Goal: Information Seeking & Learning: Learn about a topic

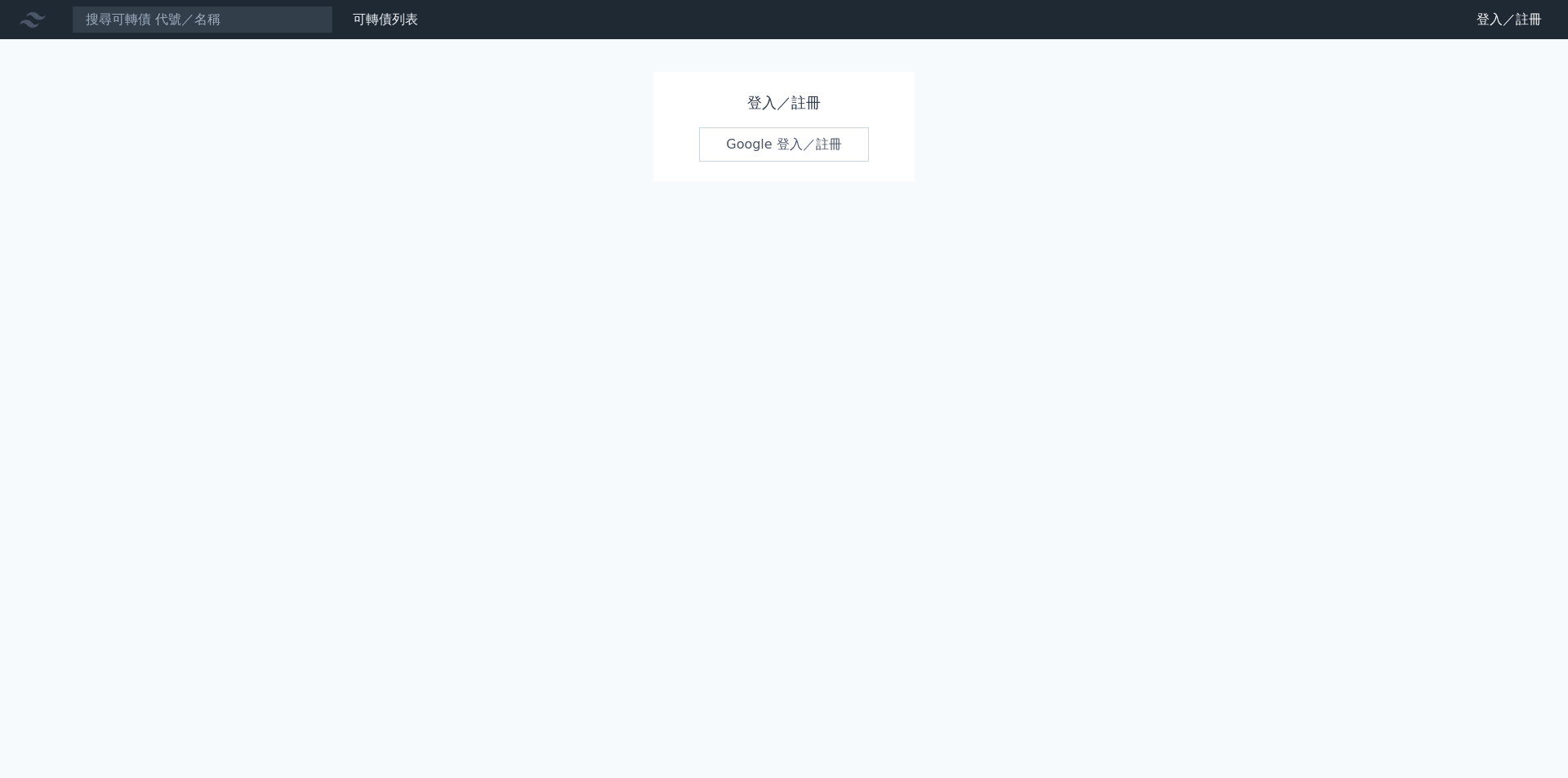
click at [777, 150] on link "Google 登入／註冊" at bounding box center [784, 145] width 170 height 35
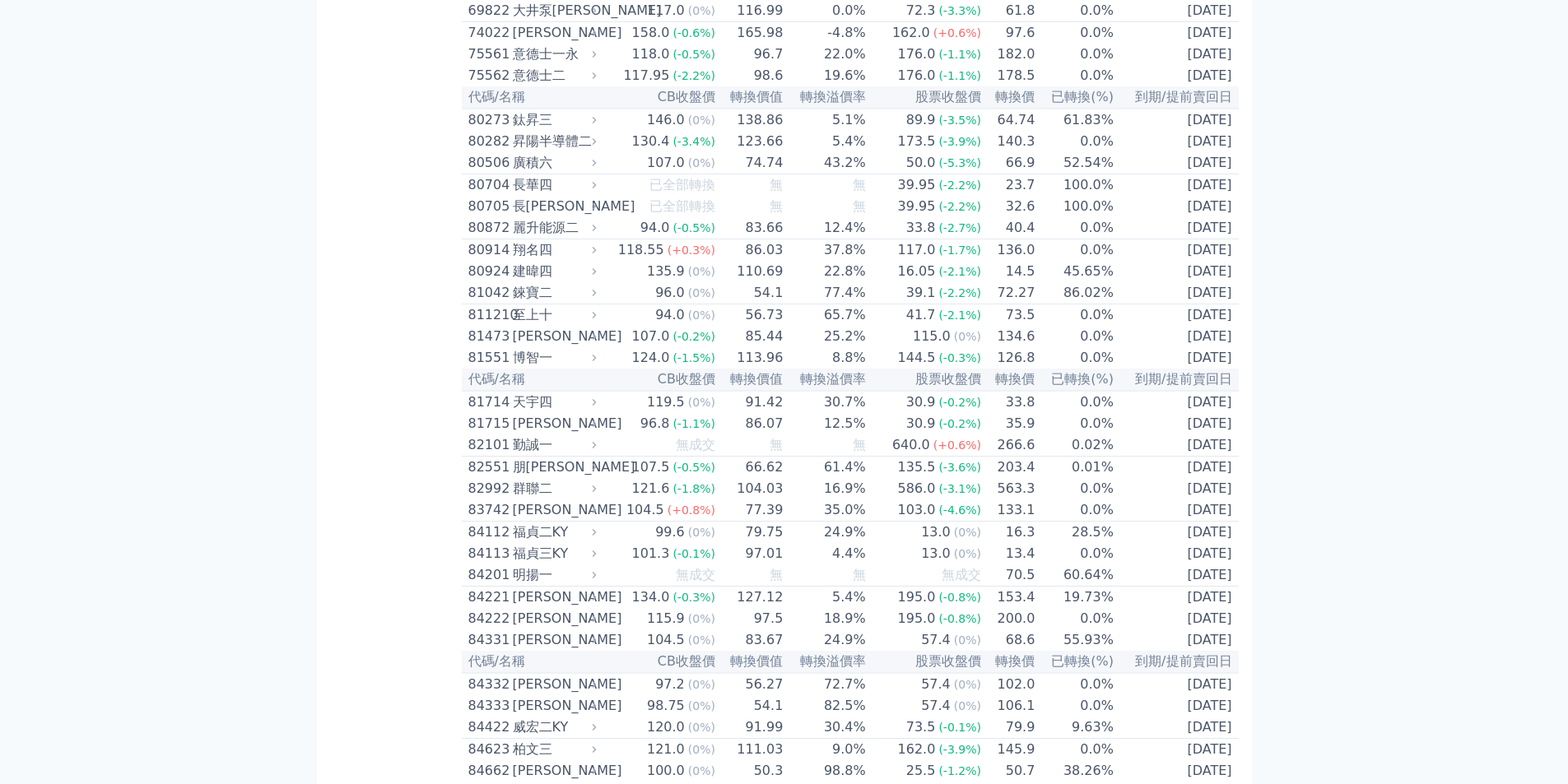
scroll to position [8340, 0]
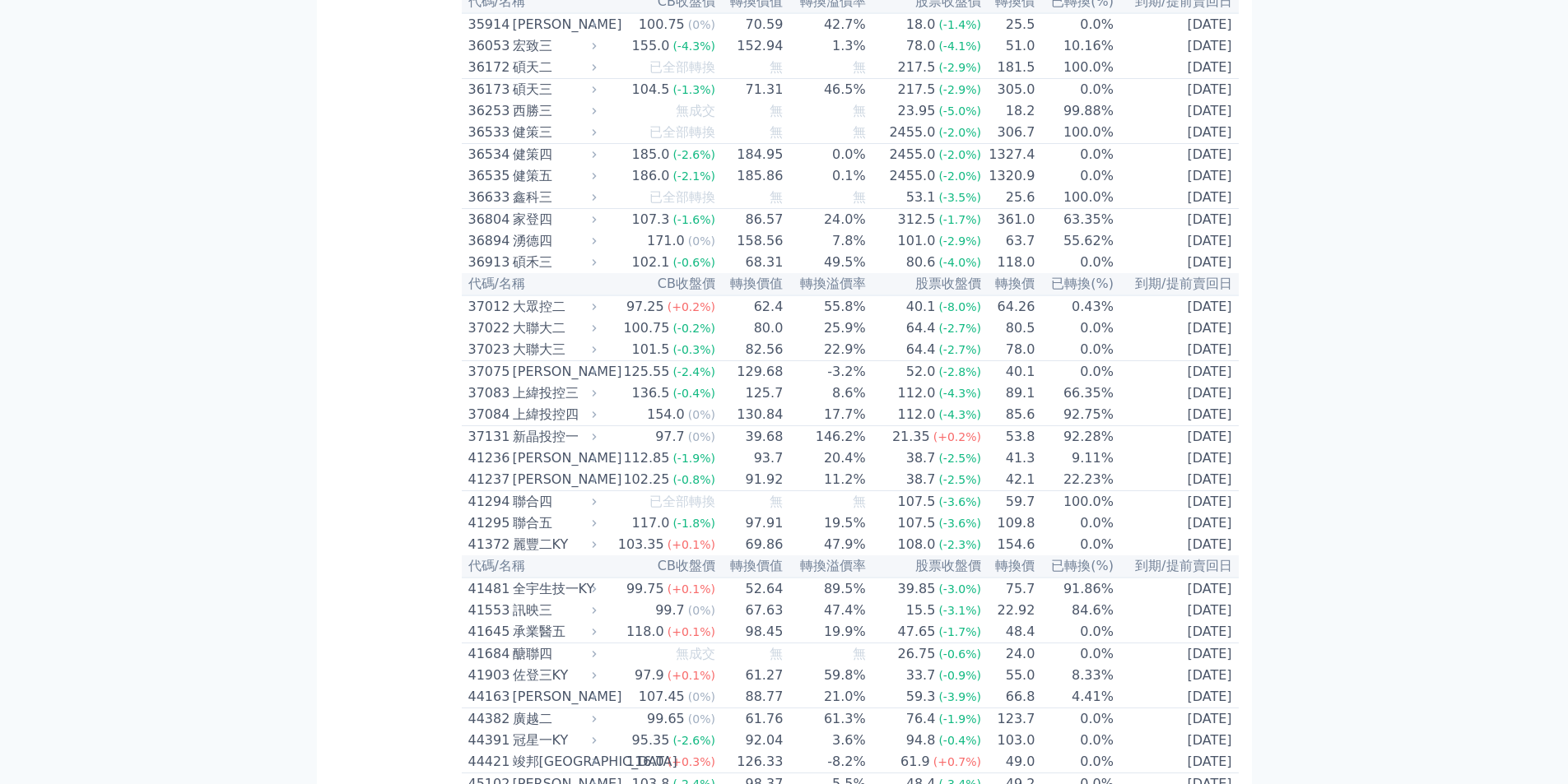
scroll to position [3813, 0]
click at [554, 39] on div "[PERSON_NAME]" at bounding box center [553, 29] width 81 height 20
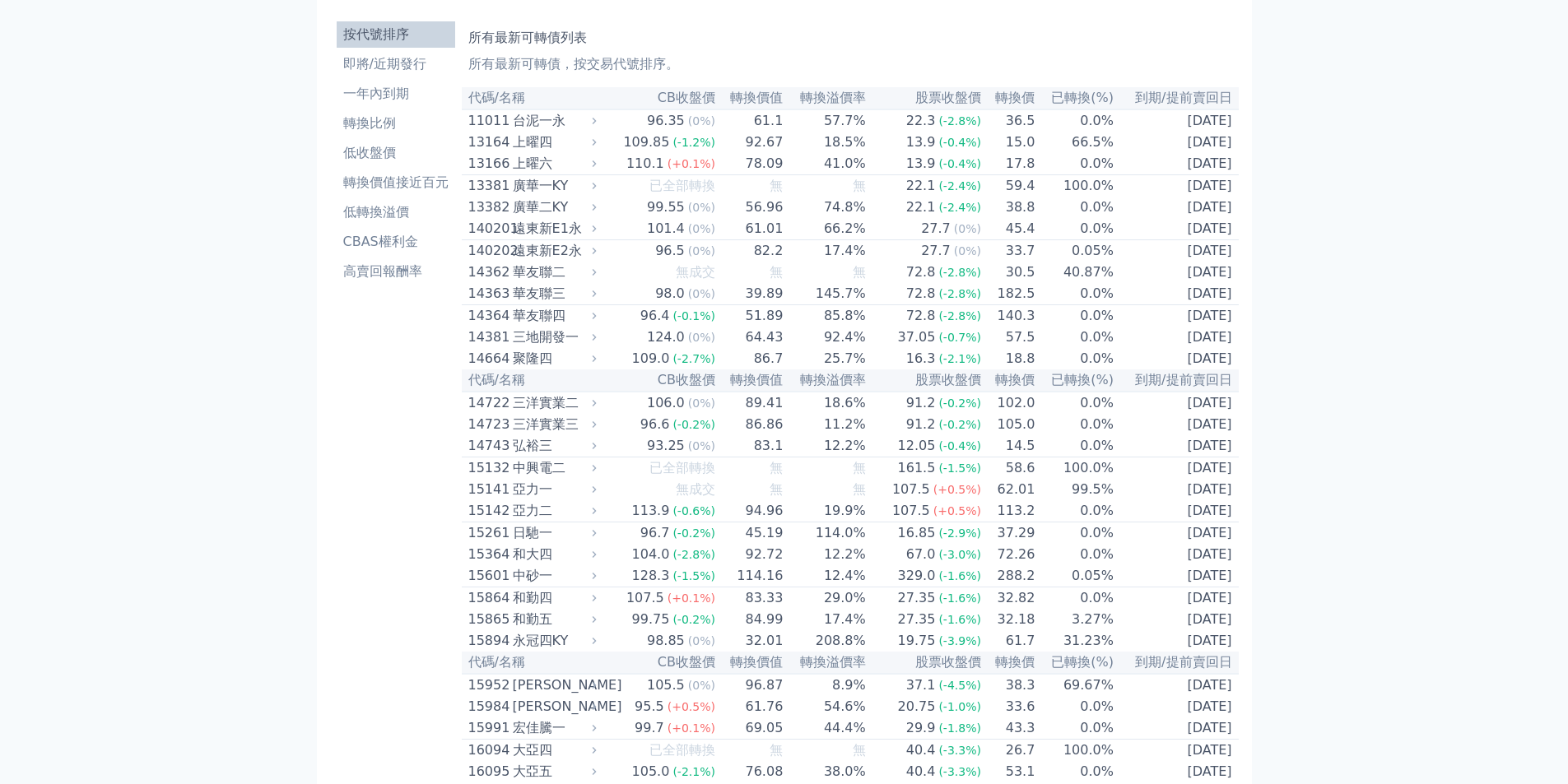
scroll to position [0, 0]
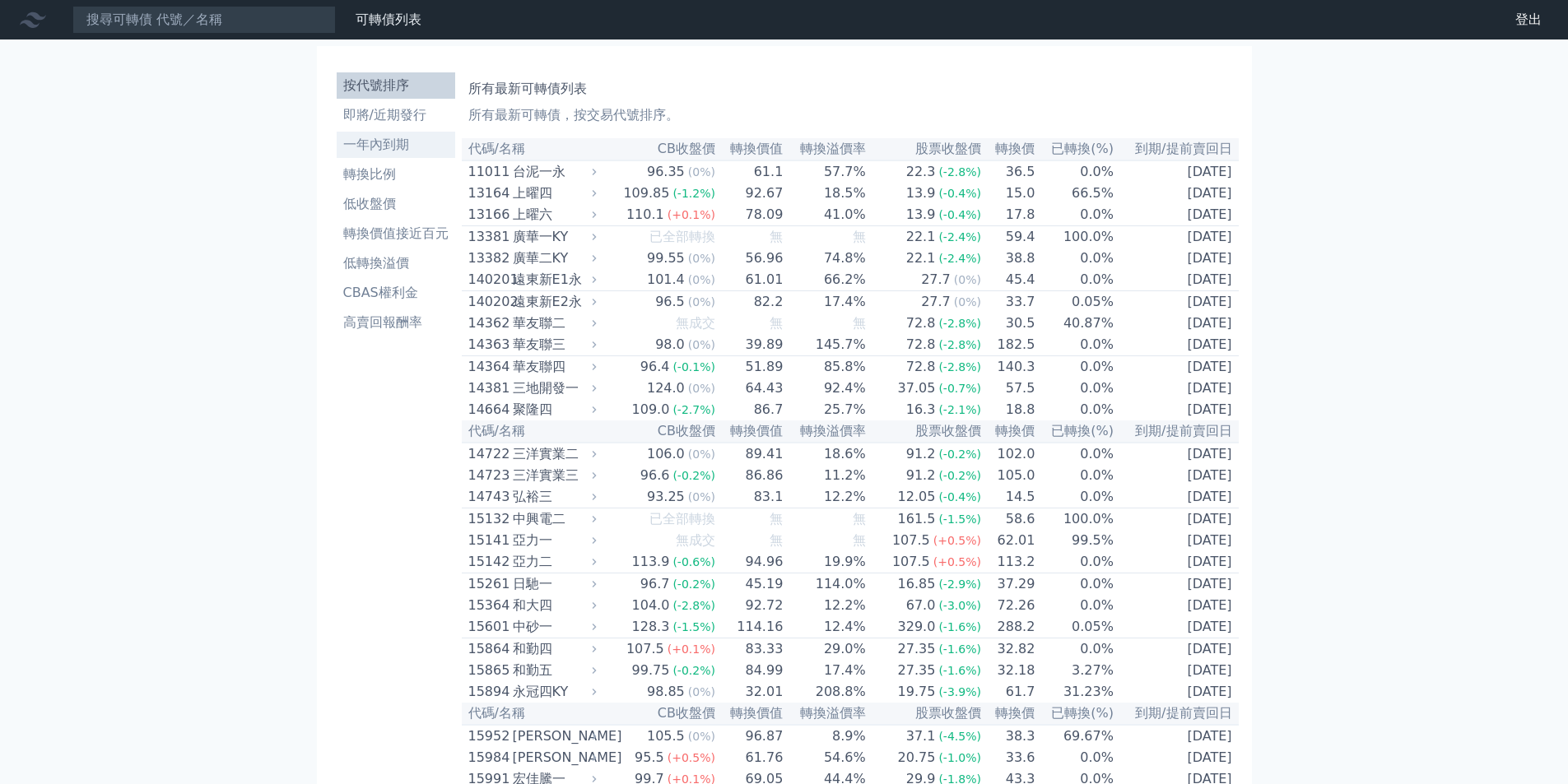
click at [389, 147] on li "一年內到期" at bounding box center [395, 144] width 118 height 20
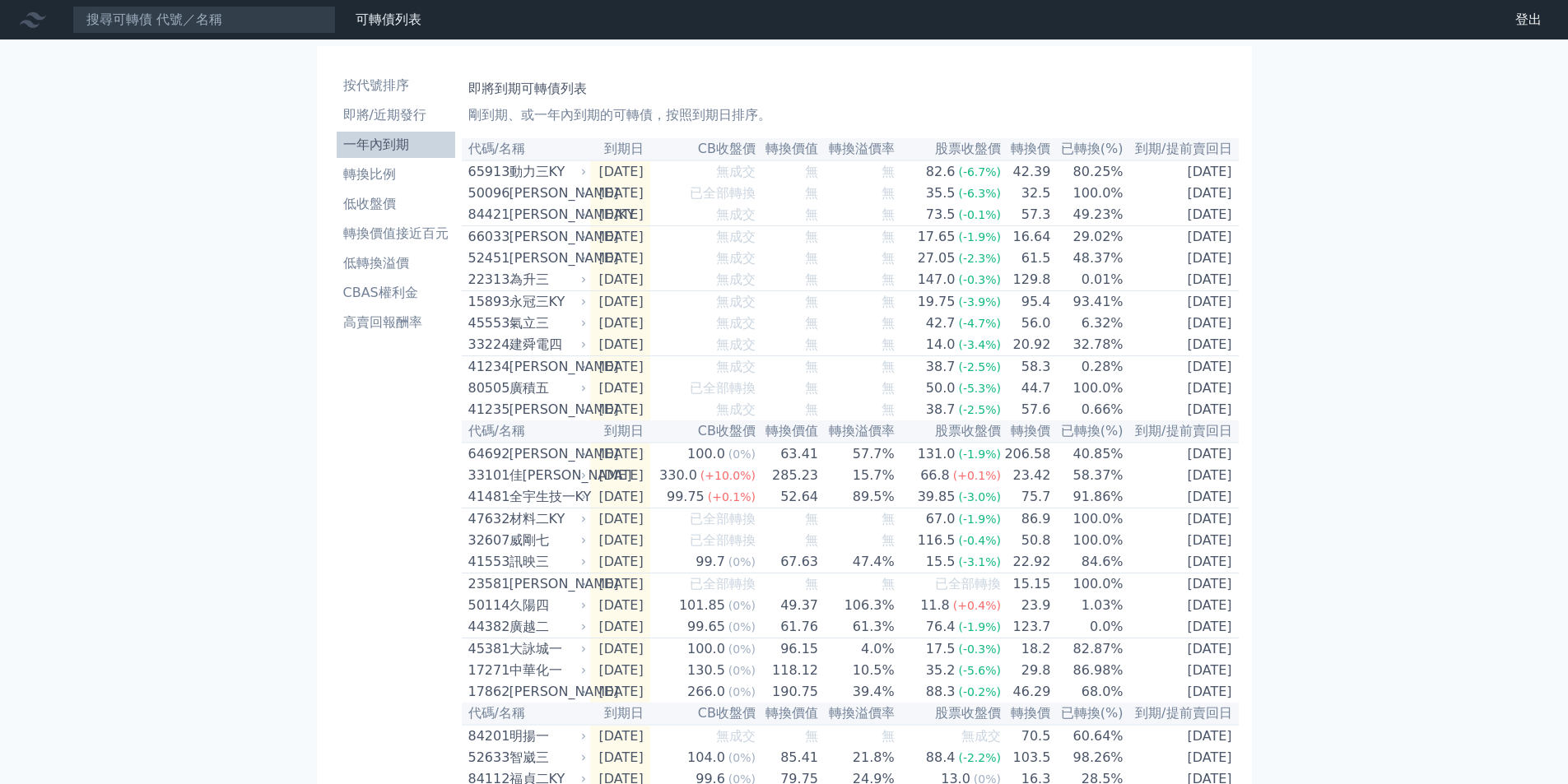
click at [520, 197] on div "榮剛六" at bounding box center [546, 193] width 74 height 20
click at [518, 176] on div "動力三KY" at bounding box center [546, 172] width 74 height 20
click at [492, 112] on p "剛到期、或一年內到期的可轉債，按照到期日排序。" at bounding box center [850, 115] width 764 height 20
click at [0, 0] on link "財務數據" at bounding box center [0, 0] width 0 height 0
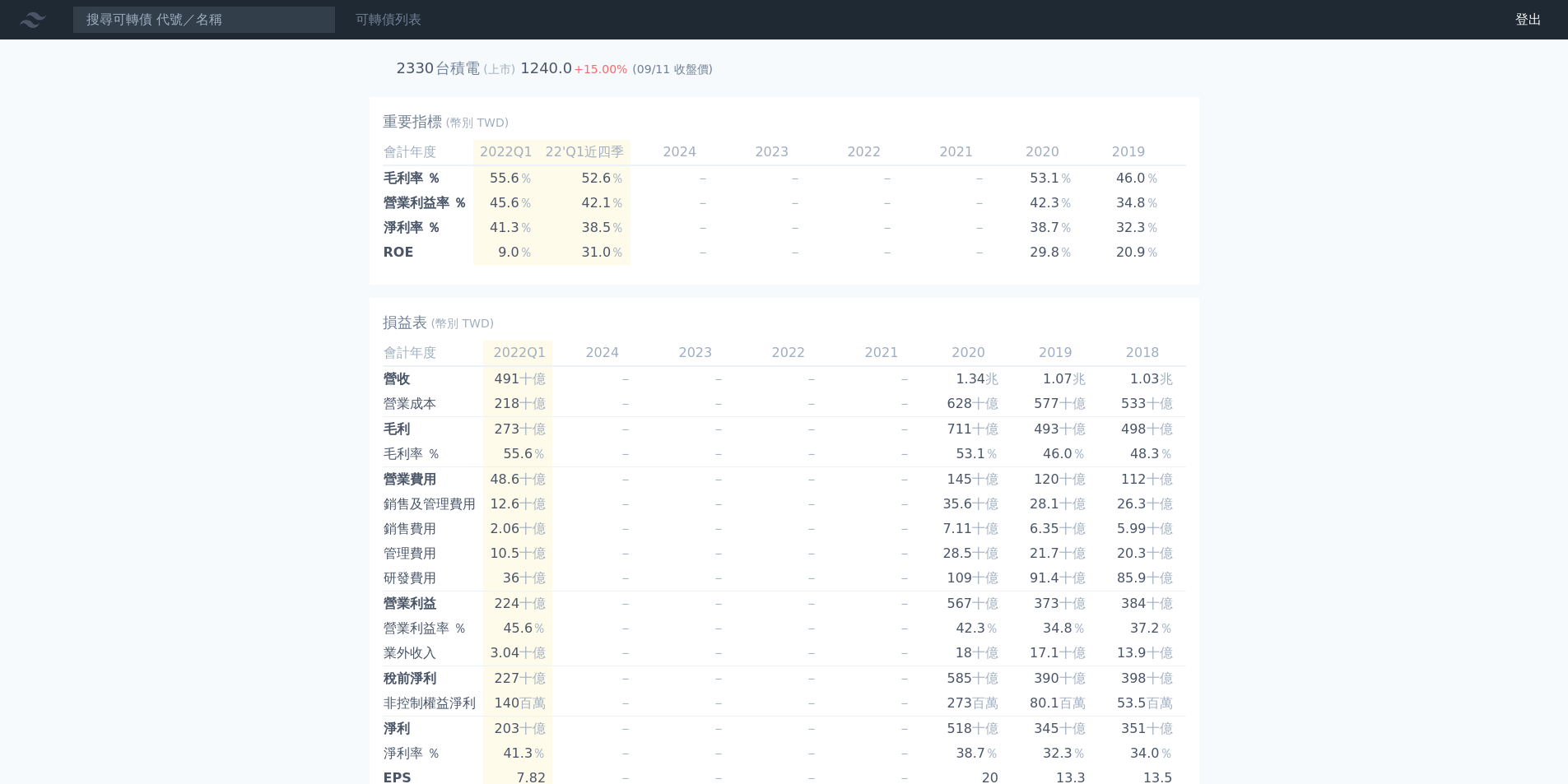
click at [400, 14] on link "可轉債列表" at bounding box center [389, 19] width 66 height 16
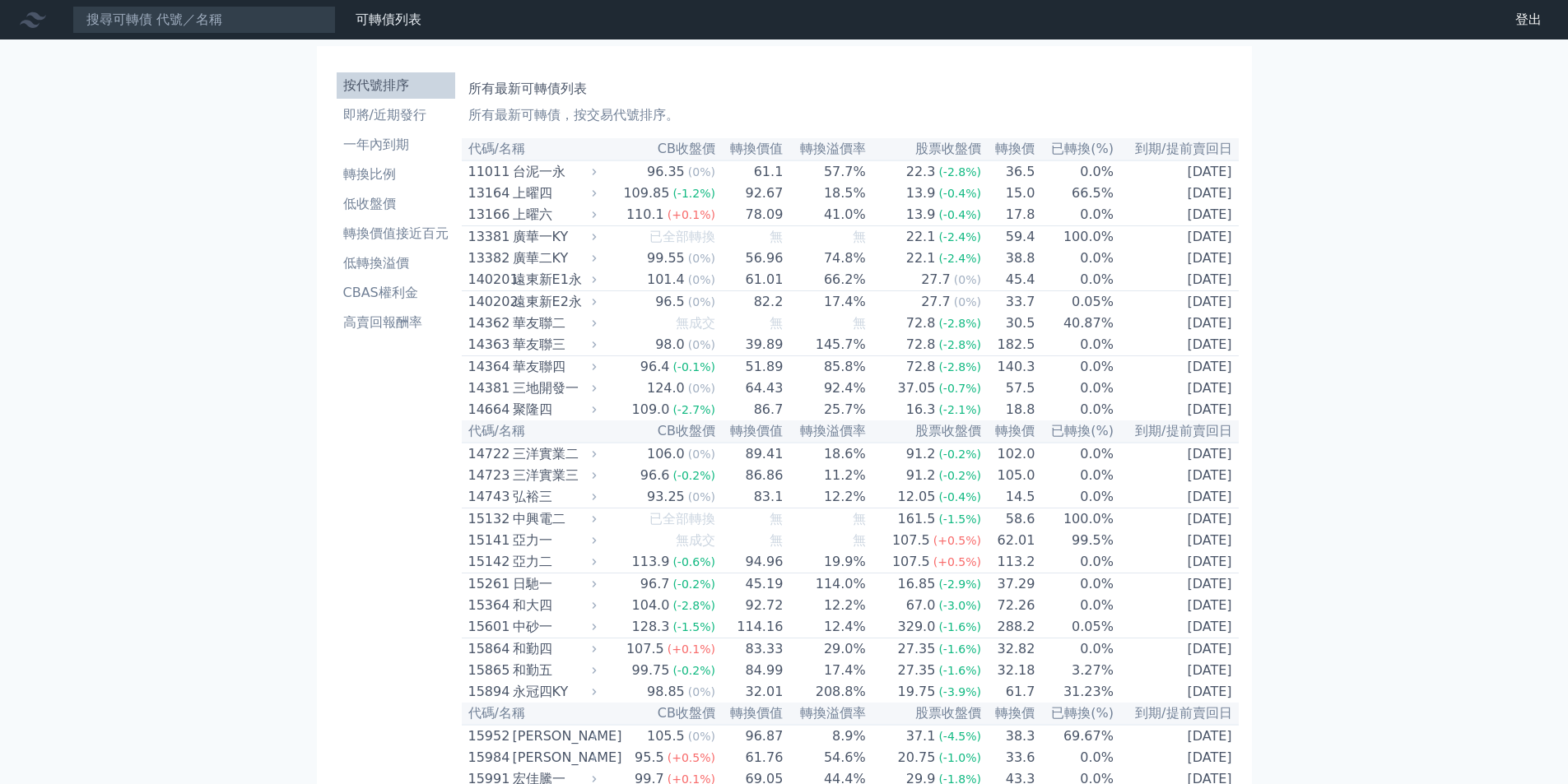
click at [541, 196] on div "上曜四" at bounding box center [553, 193] width 81 height 20
click at [541, 195] on div "上曜四" at bounding box center [553, 193] width 81 height 20
click at [541, 194] on div "上曜四" at bounding box center [553, 193] width 81 height 20
click at [489, 193] on div "13164" at bounding box center [488, 193] width 40 height 20
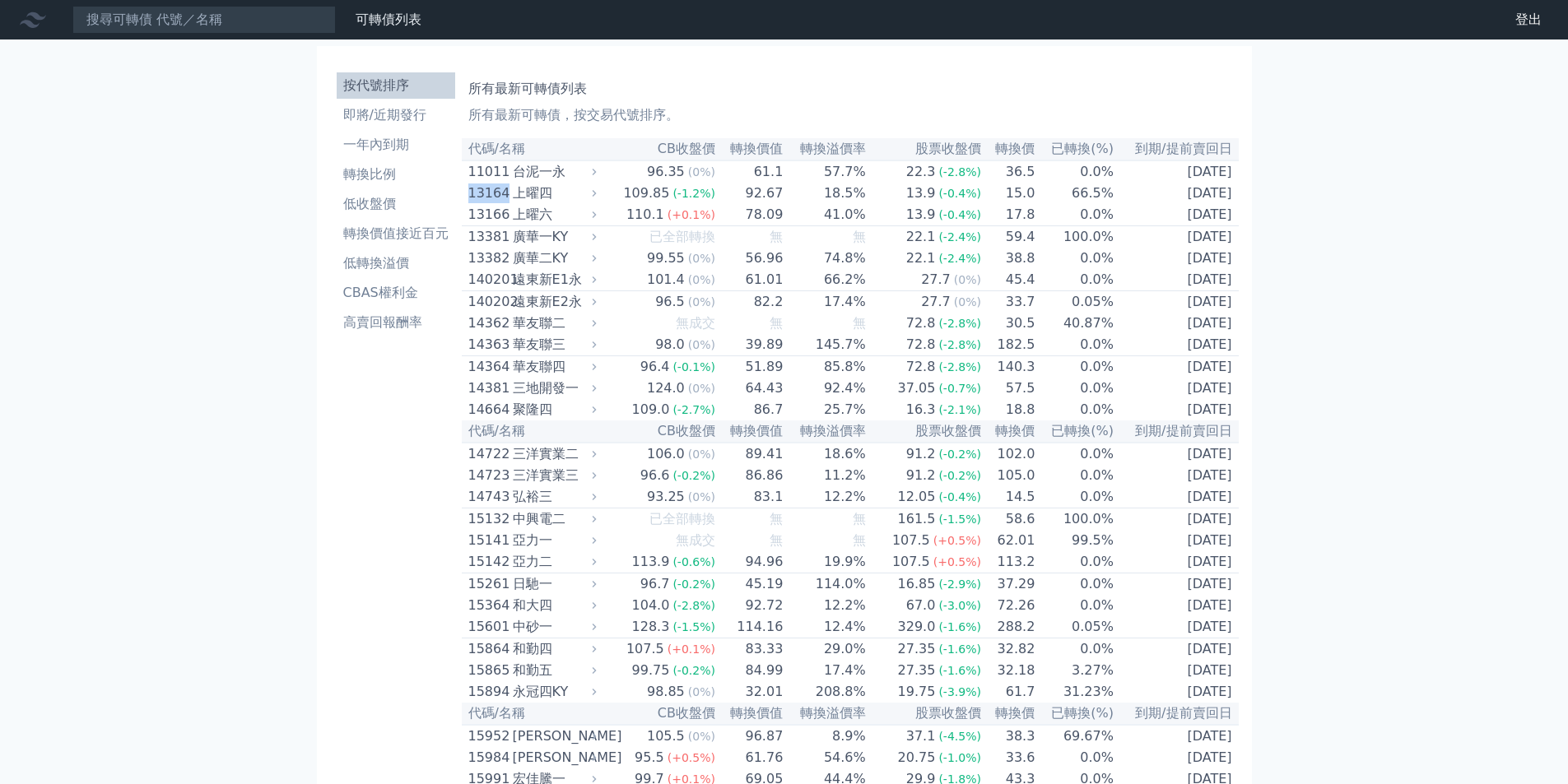
click at [0, 0] on link "財務數據" at bounding box center [0, 0] width 0 height 0
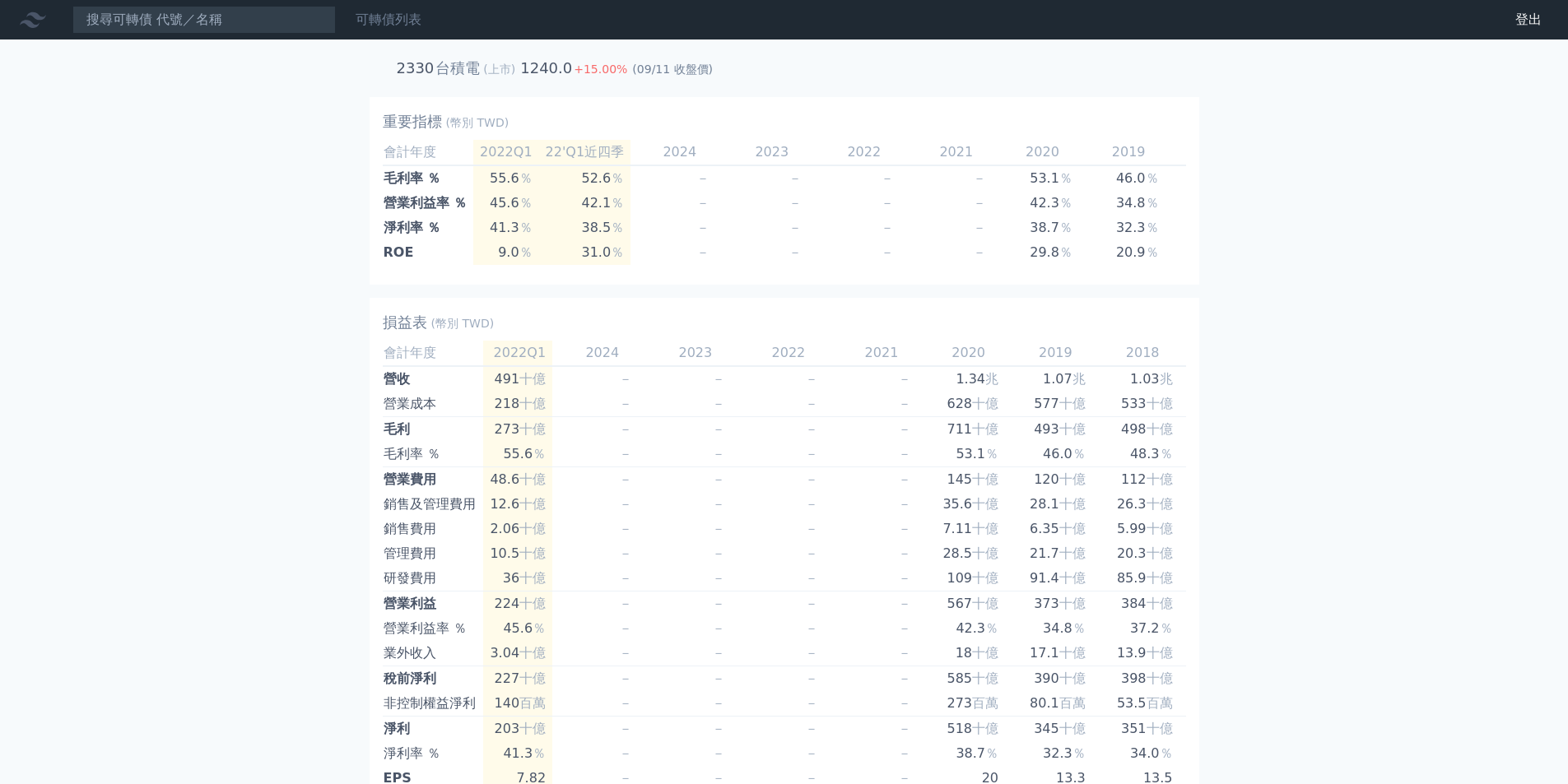
click at [382, 18] on link "可轉債列表" at bounding box center [389, 19] width 66 height 16
